Goal: Navigation & Orientation: Find specific page/section

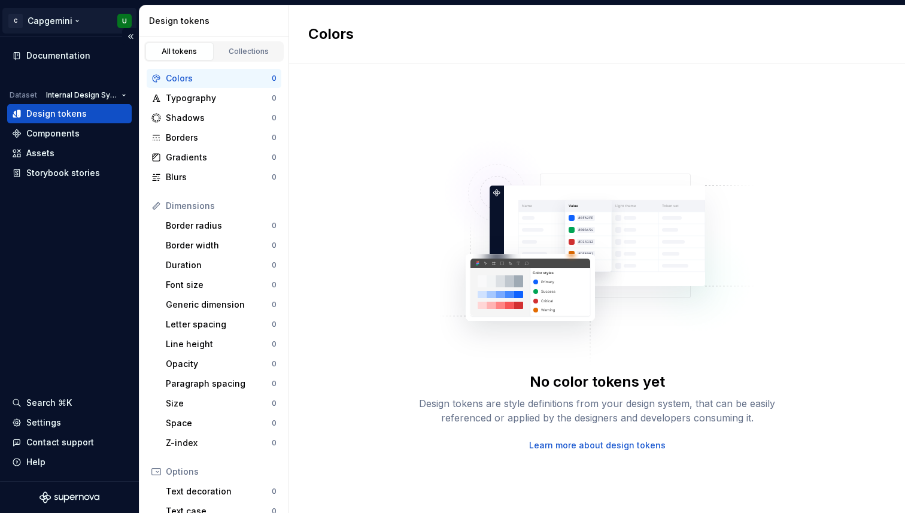
click at [125, 20] on html "C Capgemini U Documentation Dataset Internal Design System Design tokens Compon…" at bounding box center [452, 256] width 905 height 513
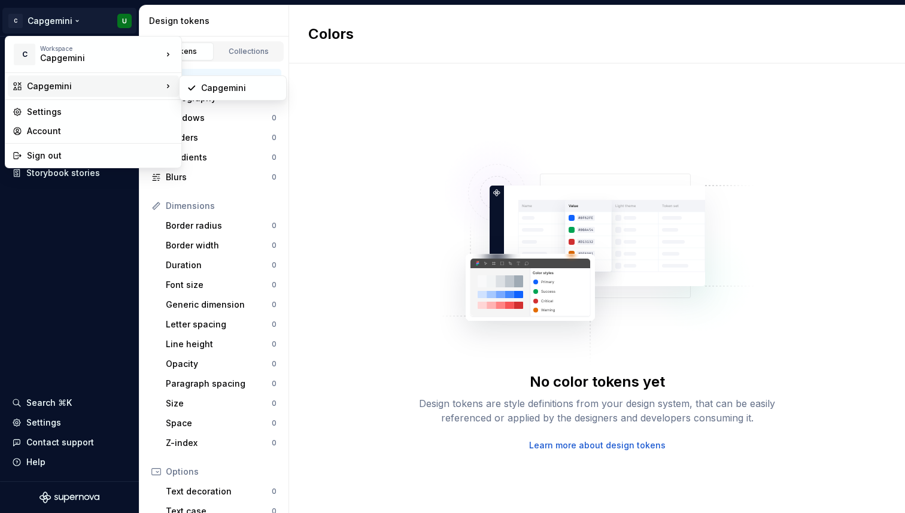
click at [95, 86] on div "Capgemini" at bounding box center [94, 86] width 135 height 12
click at [124, 51] on div "Workspace" at bounding box center [101, 48] width 122 height 7
click at [218, 54] on div "Capgemini" at bounding box center [240, 51] width 78 height 12
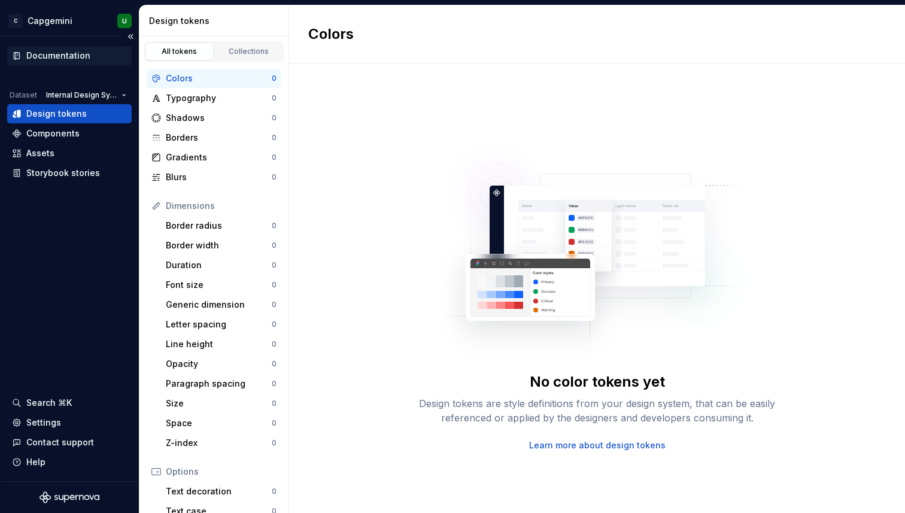
click at [78, 61] on div "Documentation" at bounding box center [58, 56] width 64 height 12
